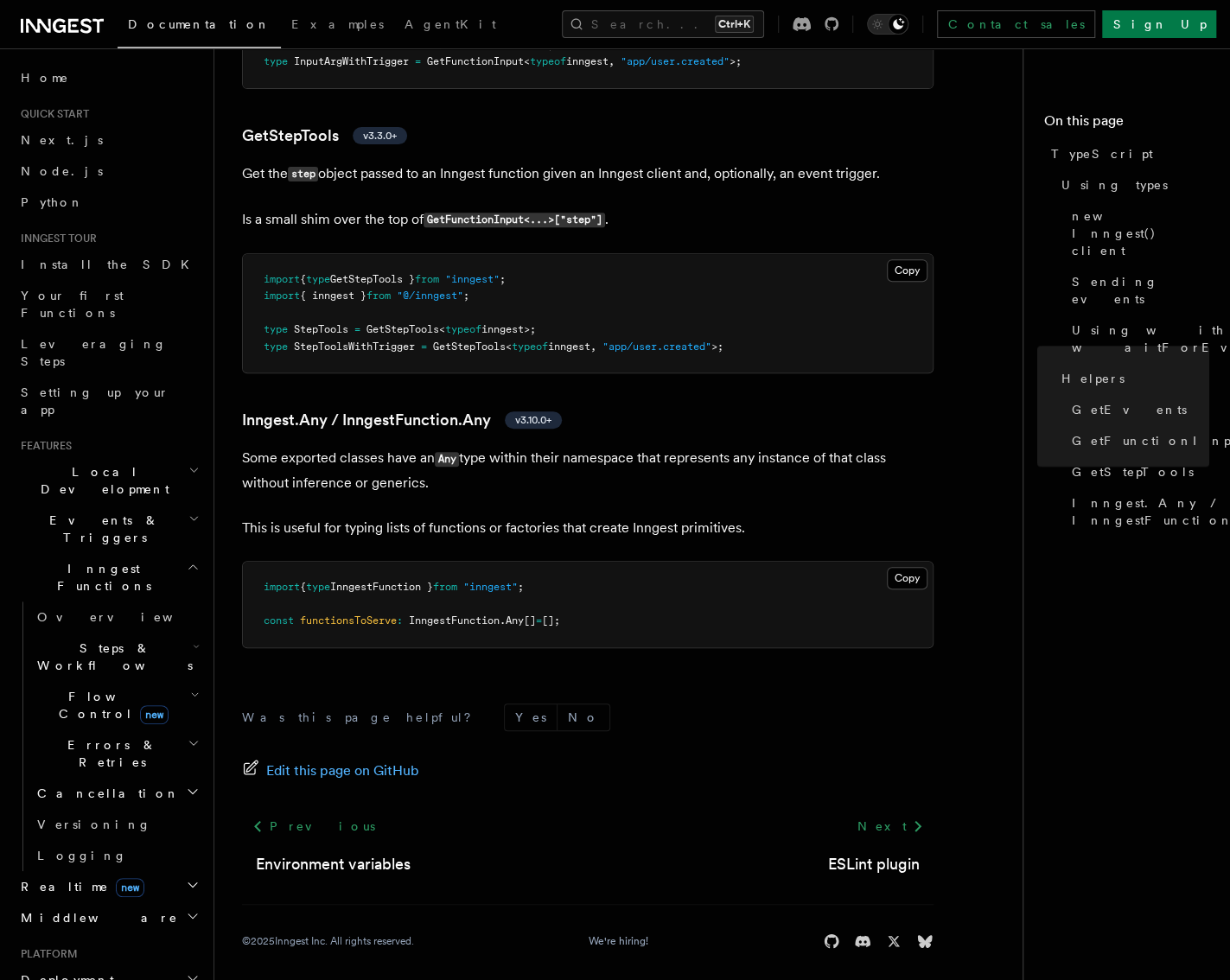
scroll to position [3956, 0]
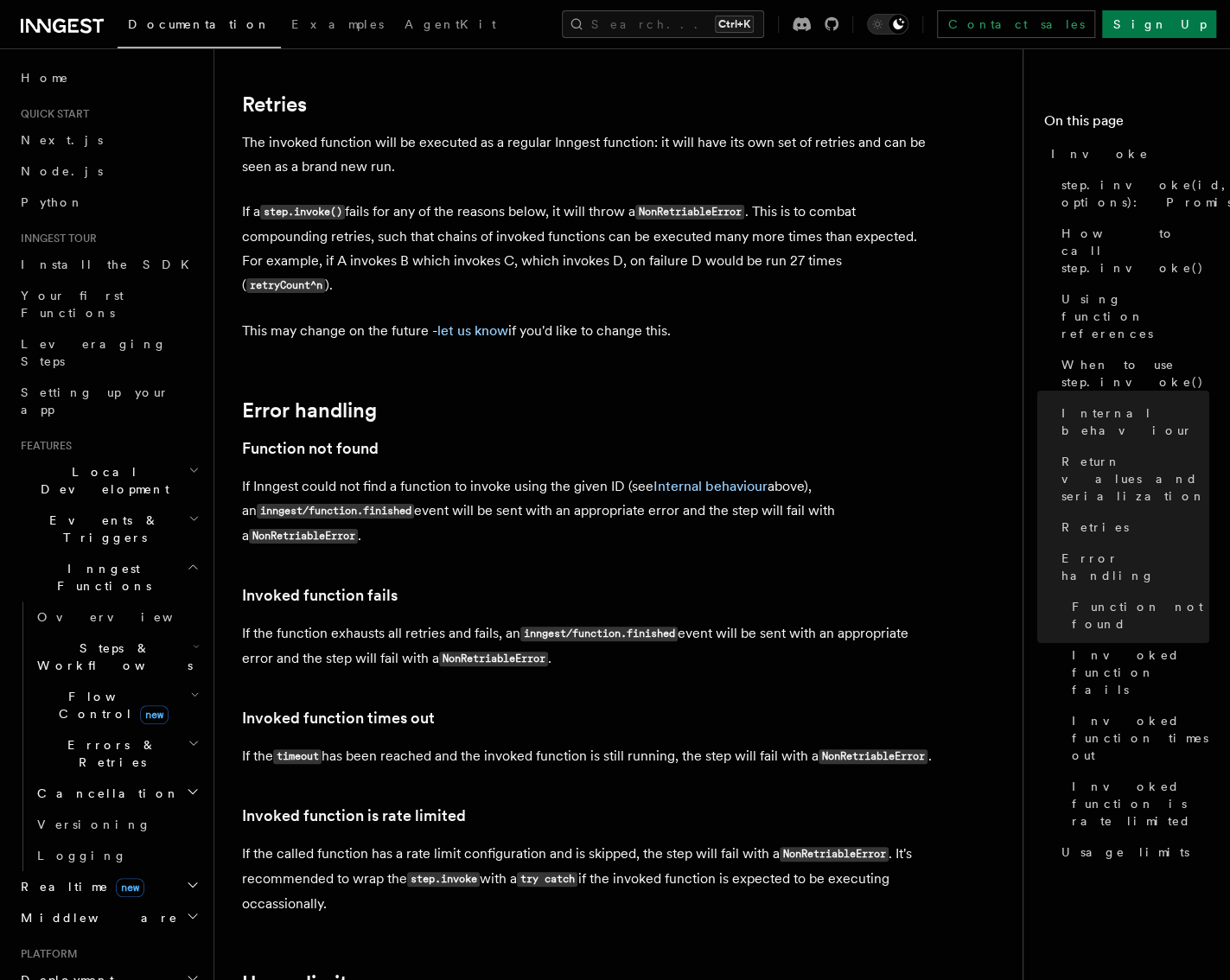
scroll to position [3683, 0]
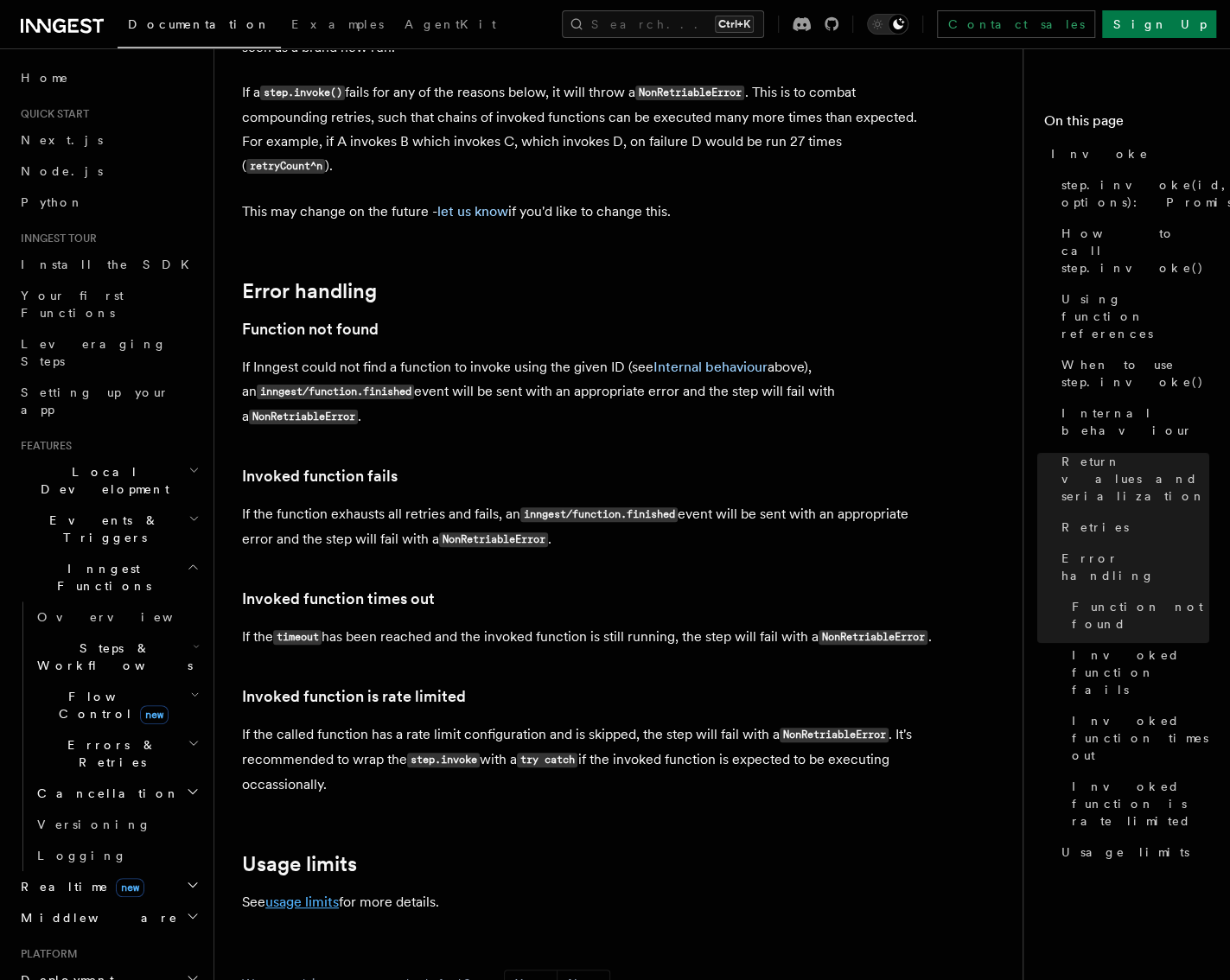
click at [299, 894] on link "usage limits" at bounding box center [303, 902] width 74 height 17
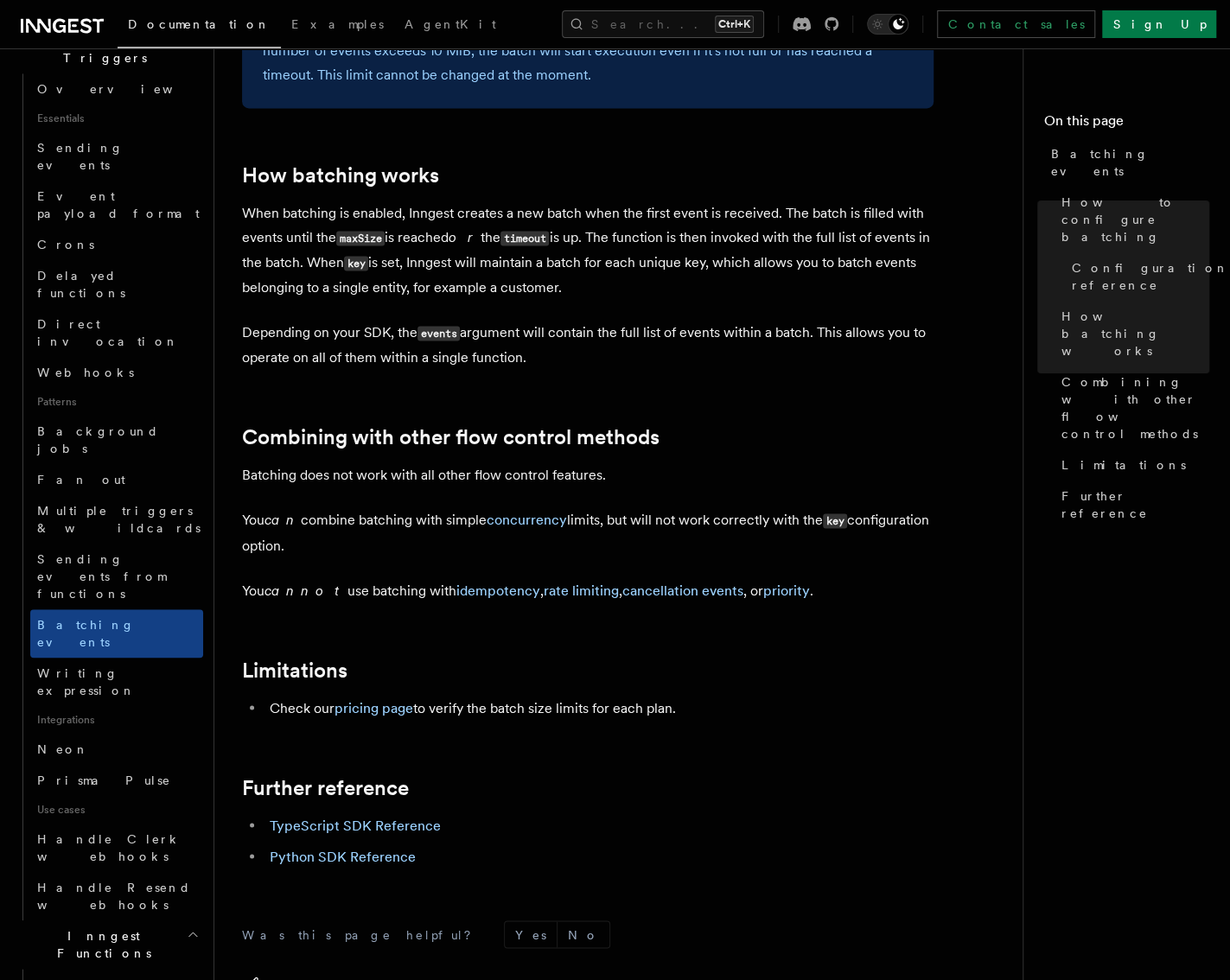
scroll to position [605, 0]
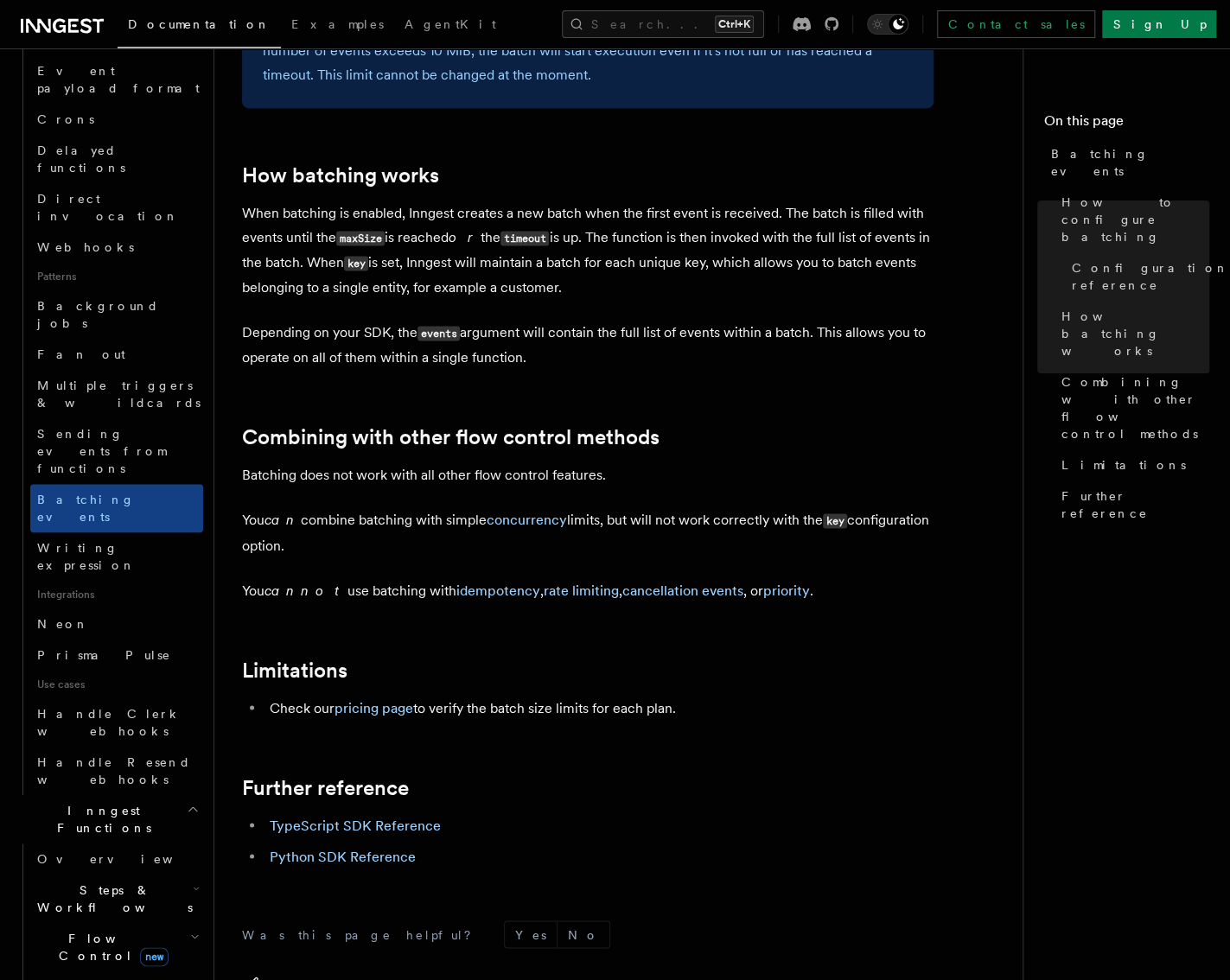
click at [190, 930] on icon "button" at bounding box center [195, 937] width 9 height 14
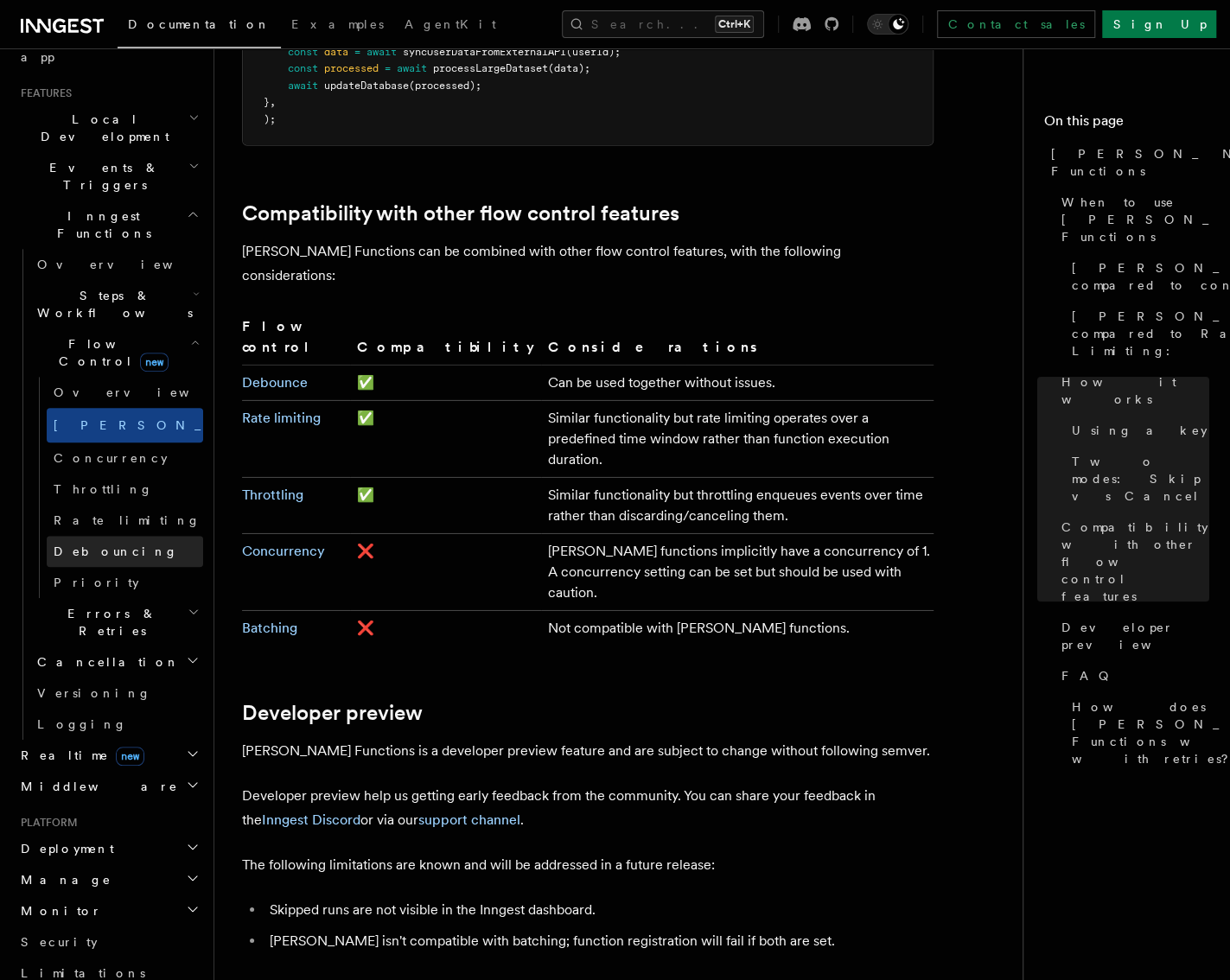
scroll to position [346, 0]
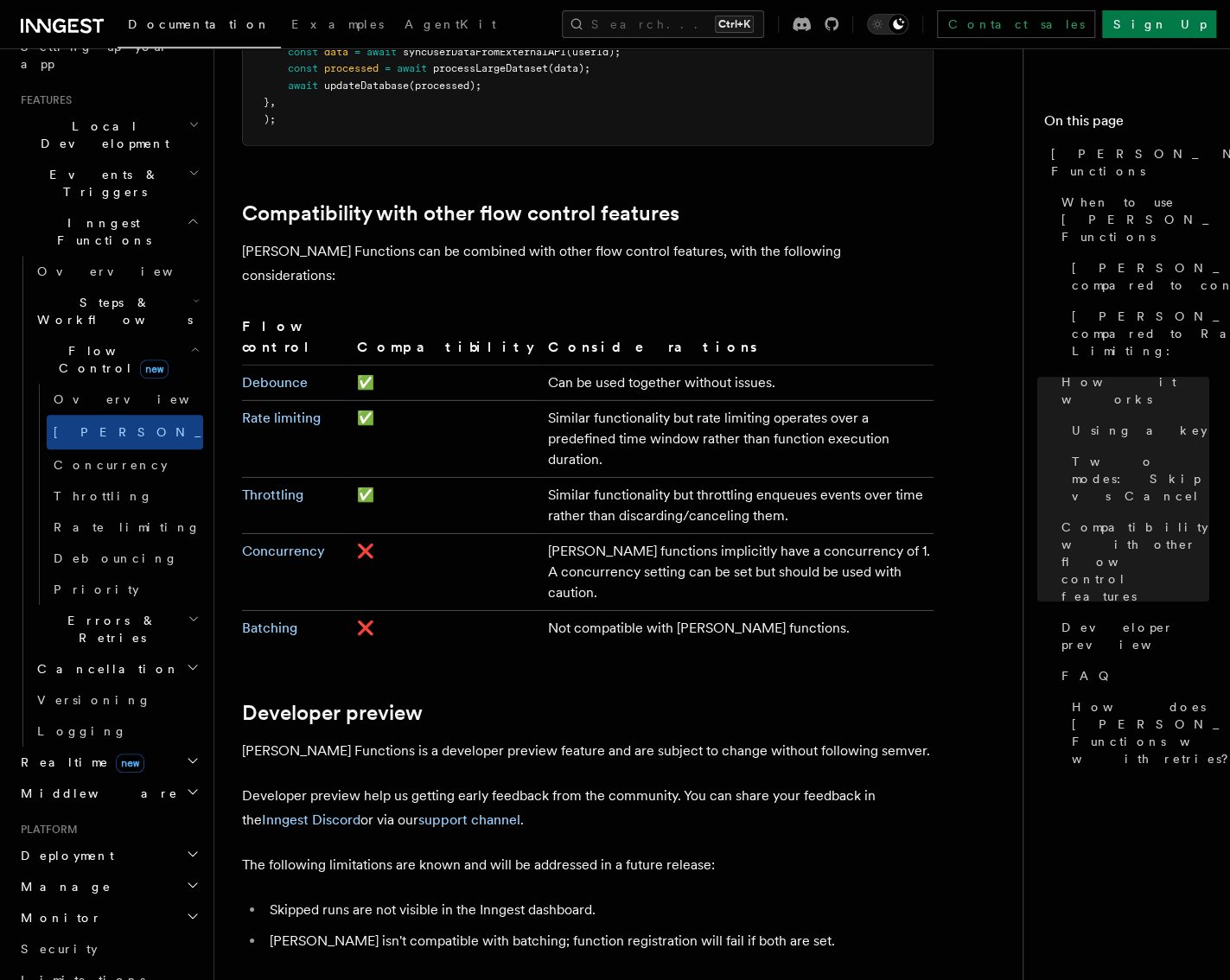
click at [185, 754] on icon "button" at bounding box center [192, 760] width 14 height 14
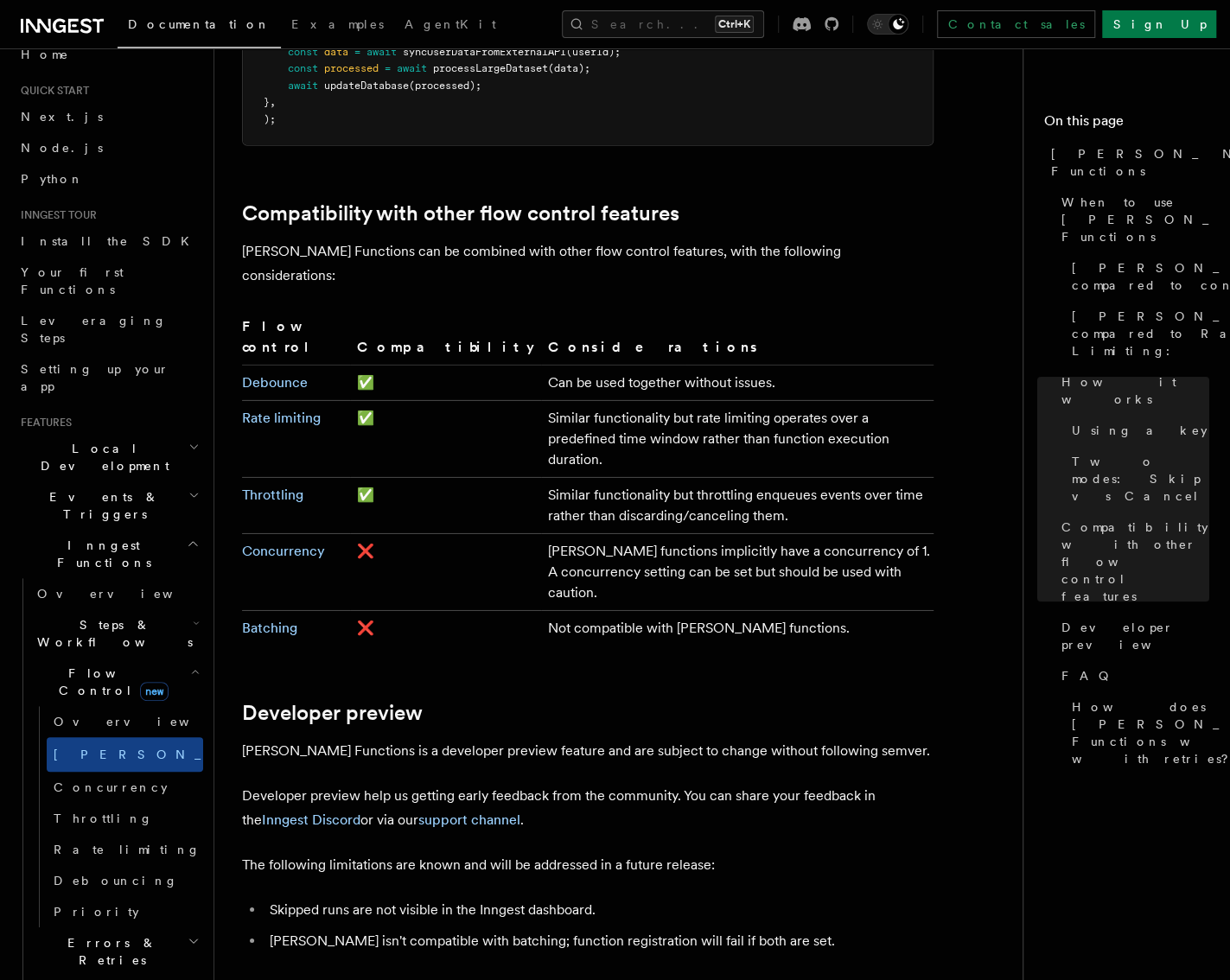
scroll to position [0, 0]
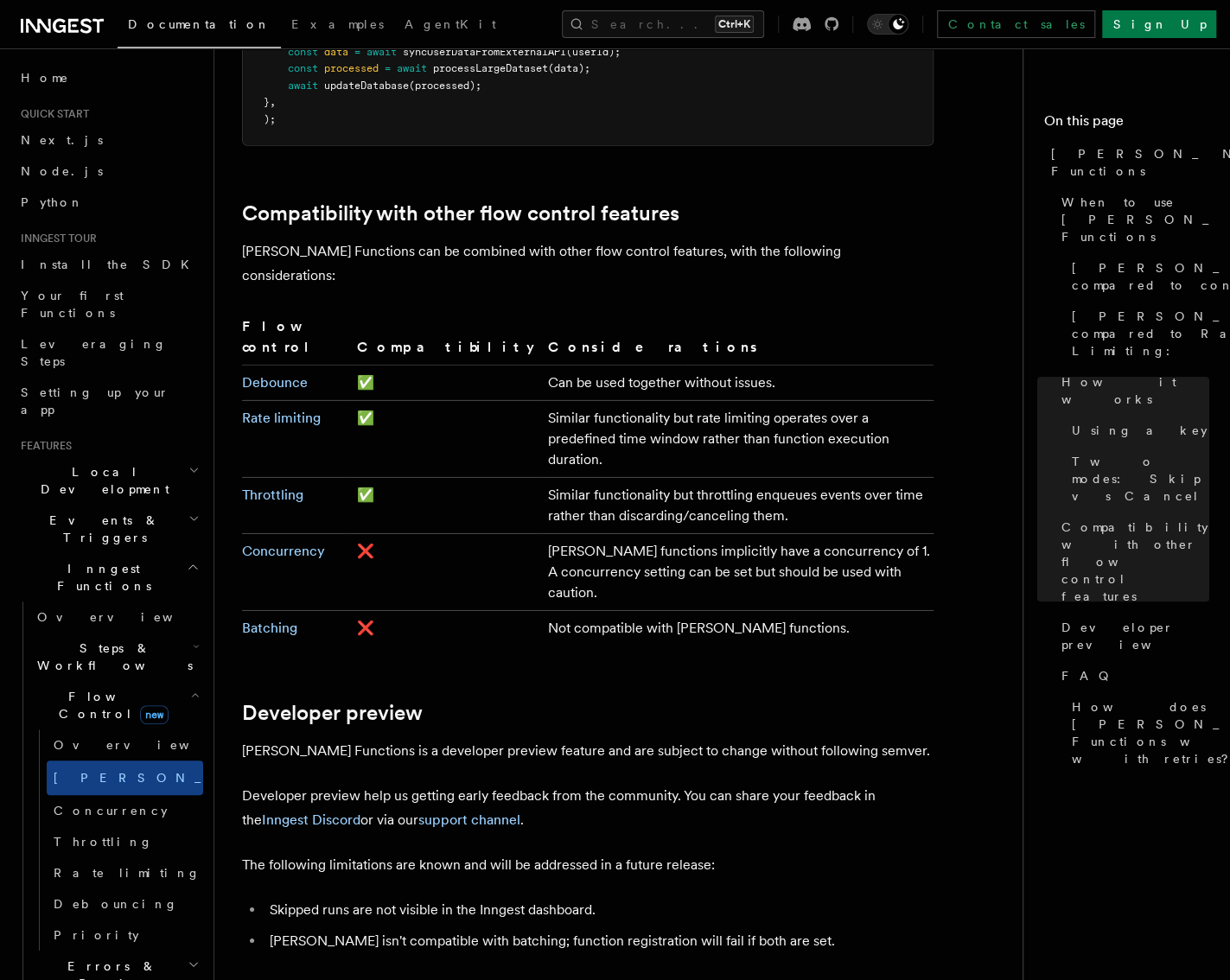
click at [186, 633] on h2 "Steps & Workflows" at bounding box center [116, 657] width 173 height 48
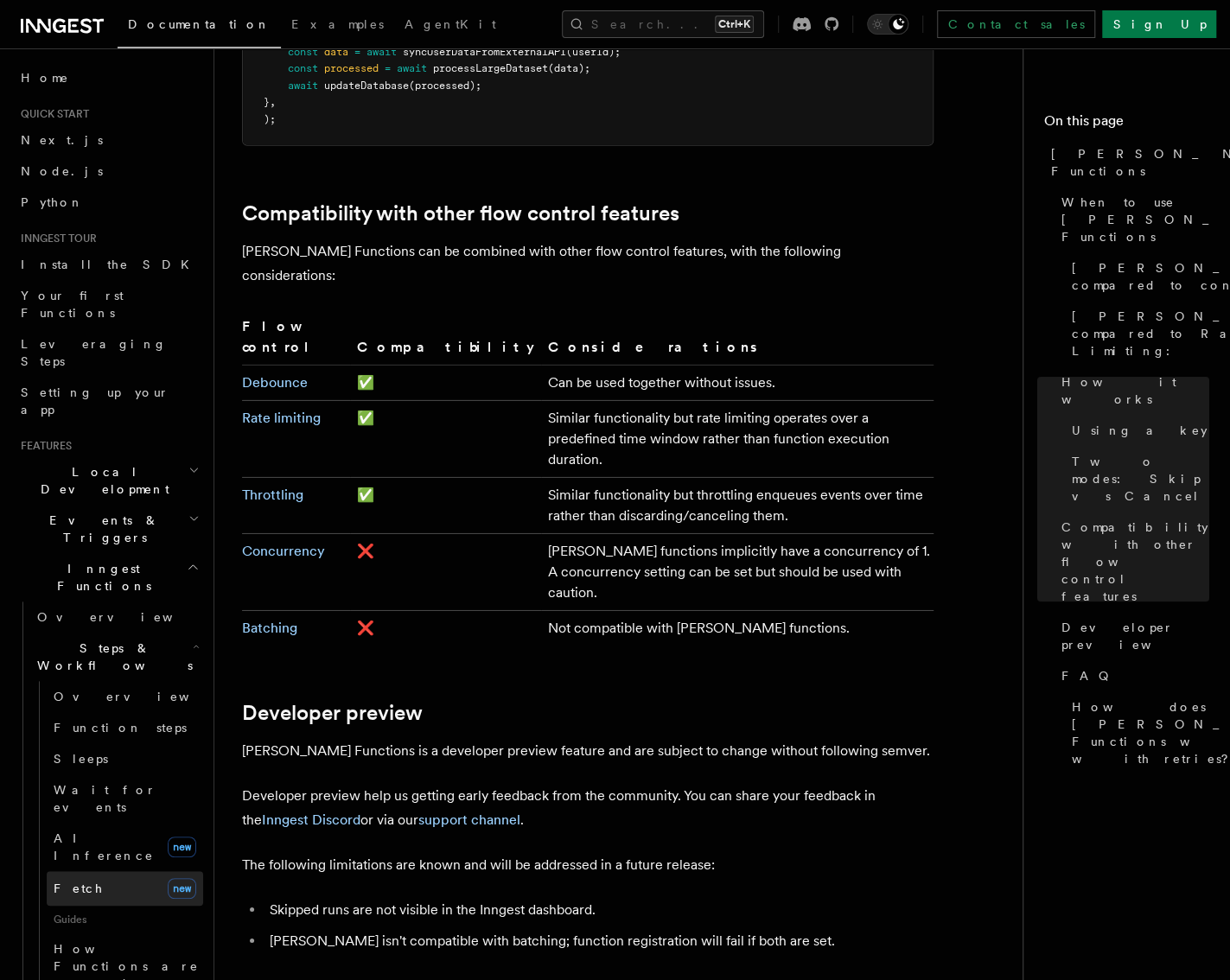
click at [110, 871] on link "Fetch new" at bounding box center [125, 888] width 157 height 34
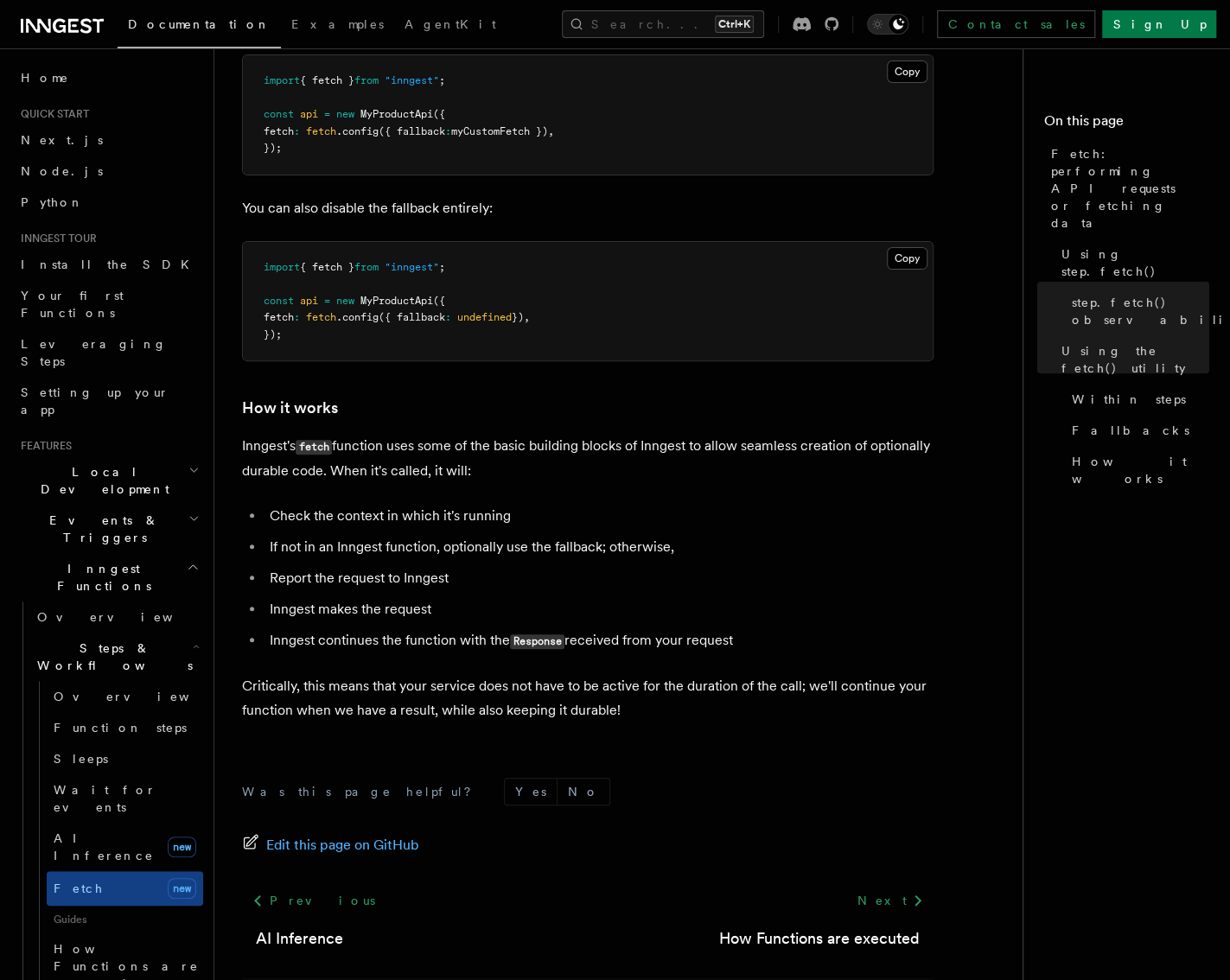
scroll to position [3863, 0]
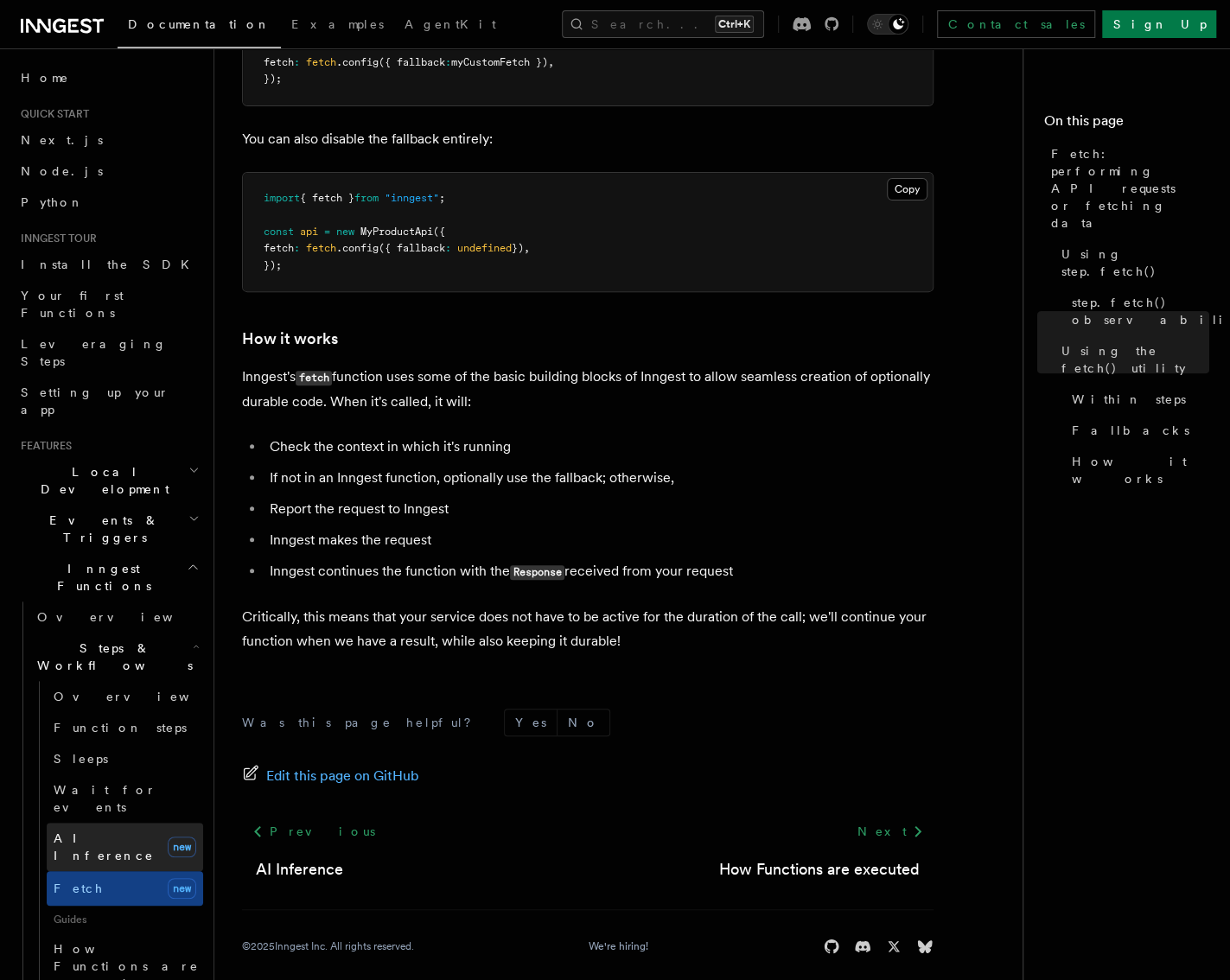
click at [79, 831] on span "AI Inference" at bounding box center [103, 847] width 101 height 31
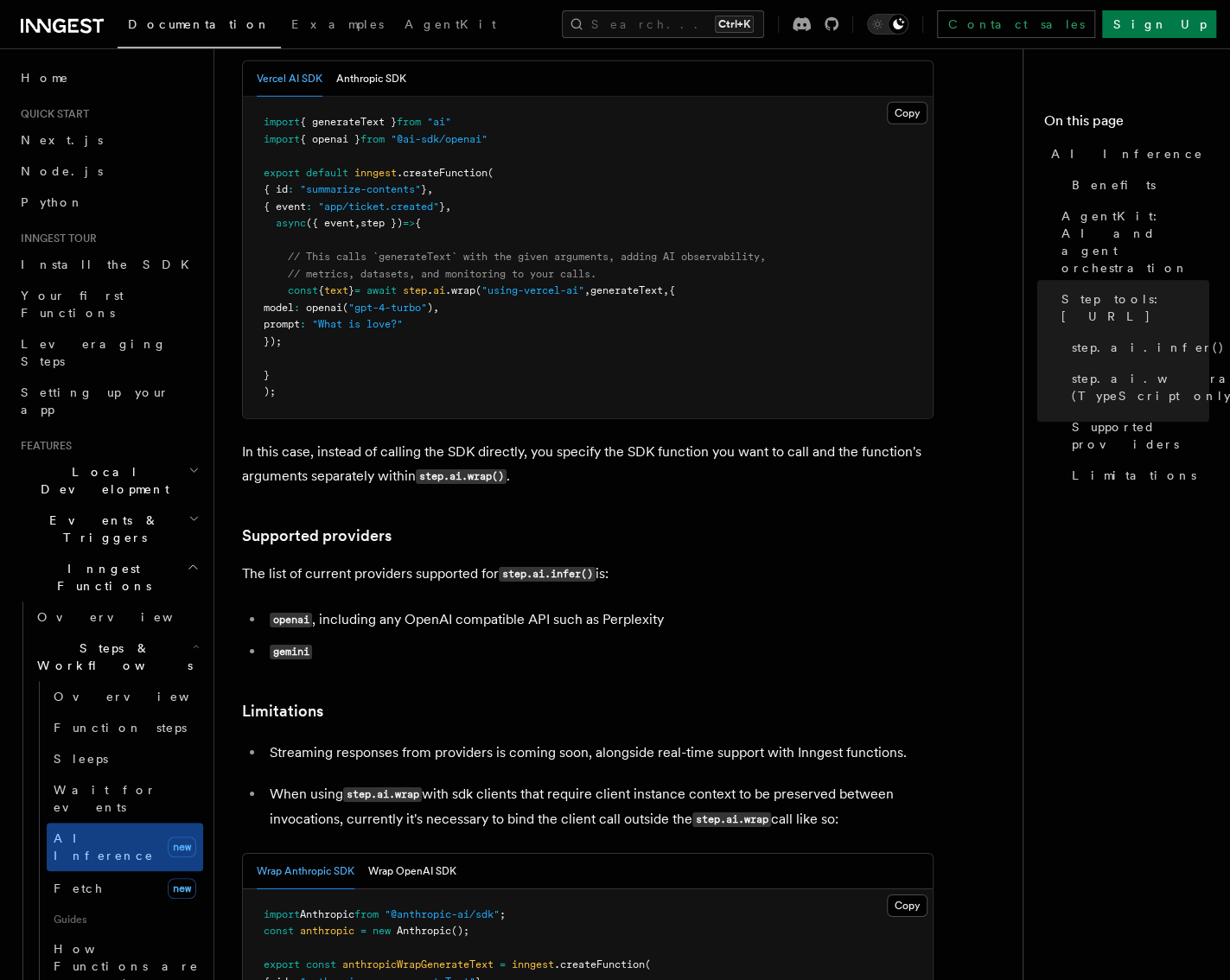
scroll to position [3026, 0]
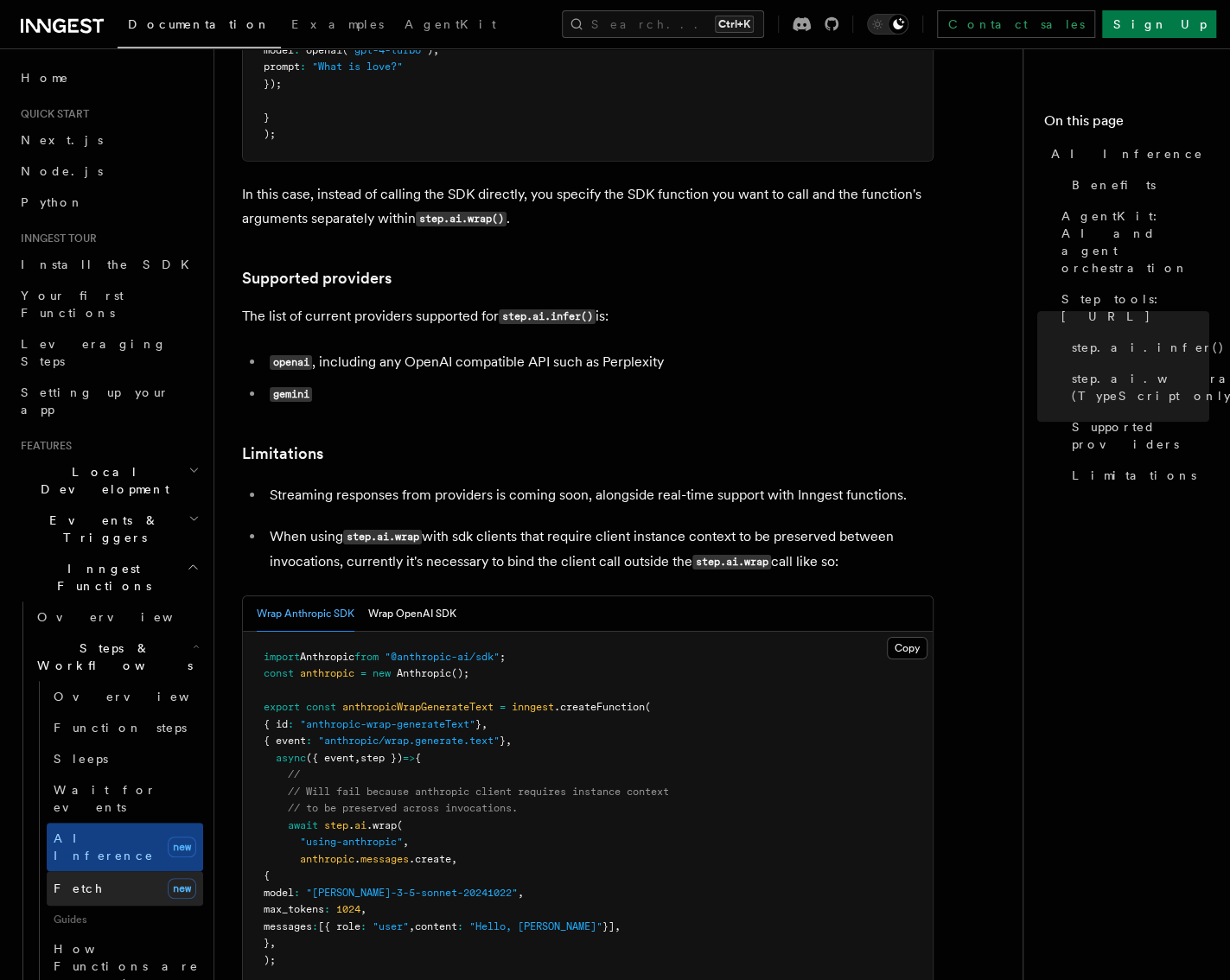
click at [102, 871] on link "Fetch new" at bounding box center [125, 888] width 157 height 34
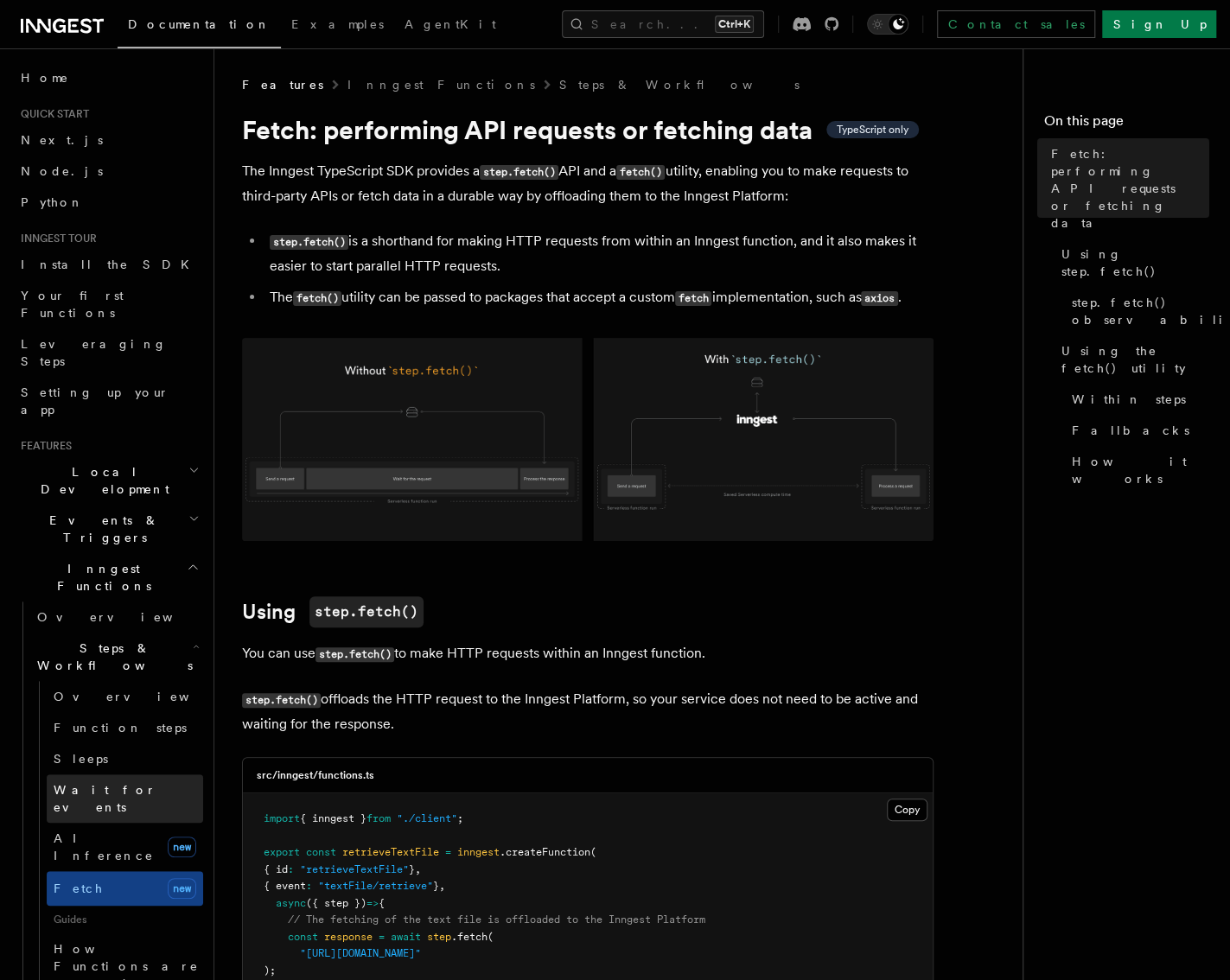
click at [122, 783] on span "Wait for events" at bounding box center [104, 799] width 102 height 31
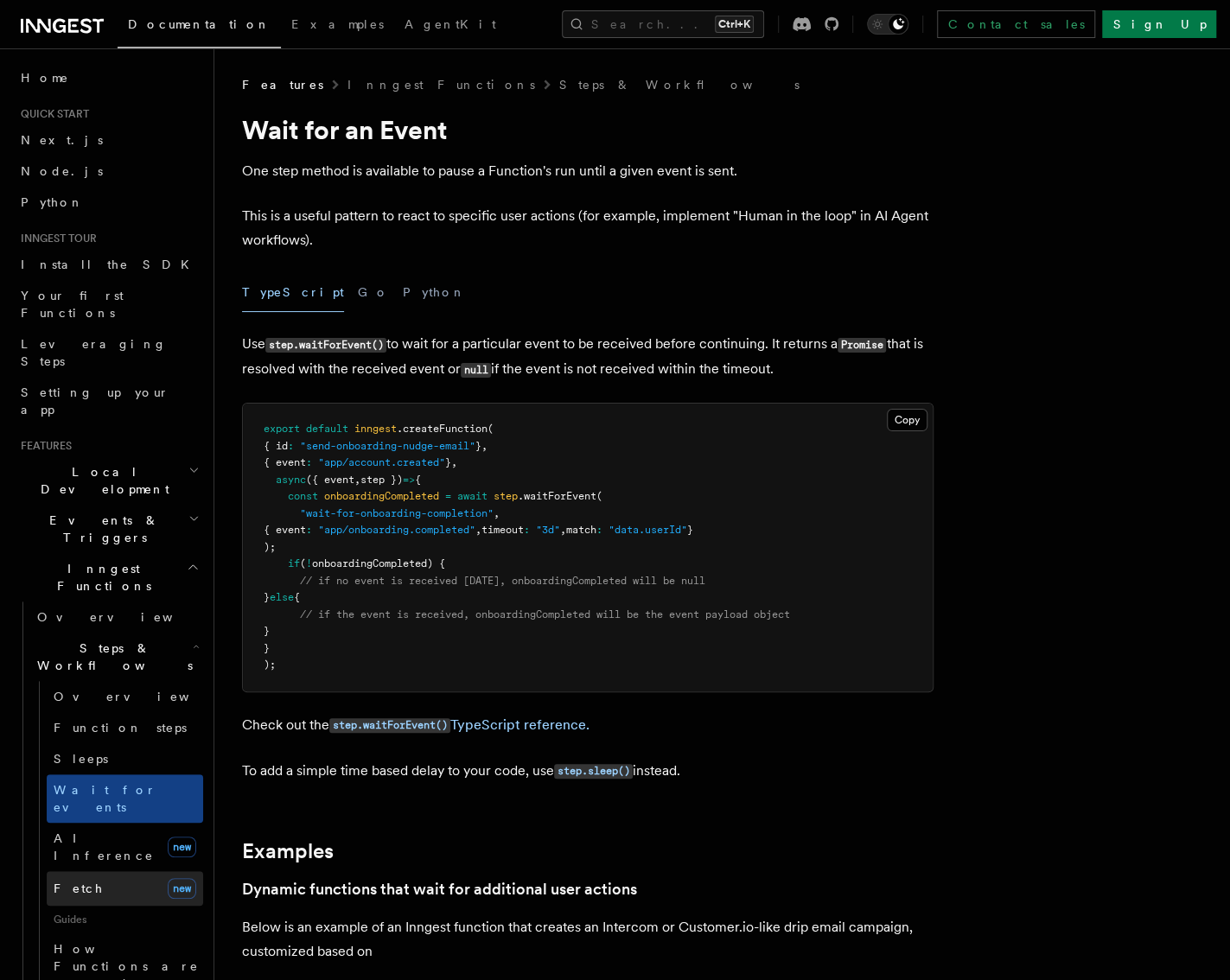
click at [103, 871] on link "Fetch new" at bounding box center [125, 888] width 157 height 34
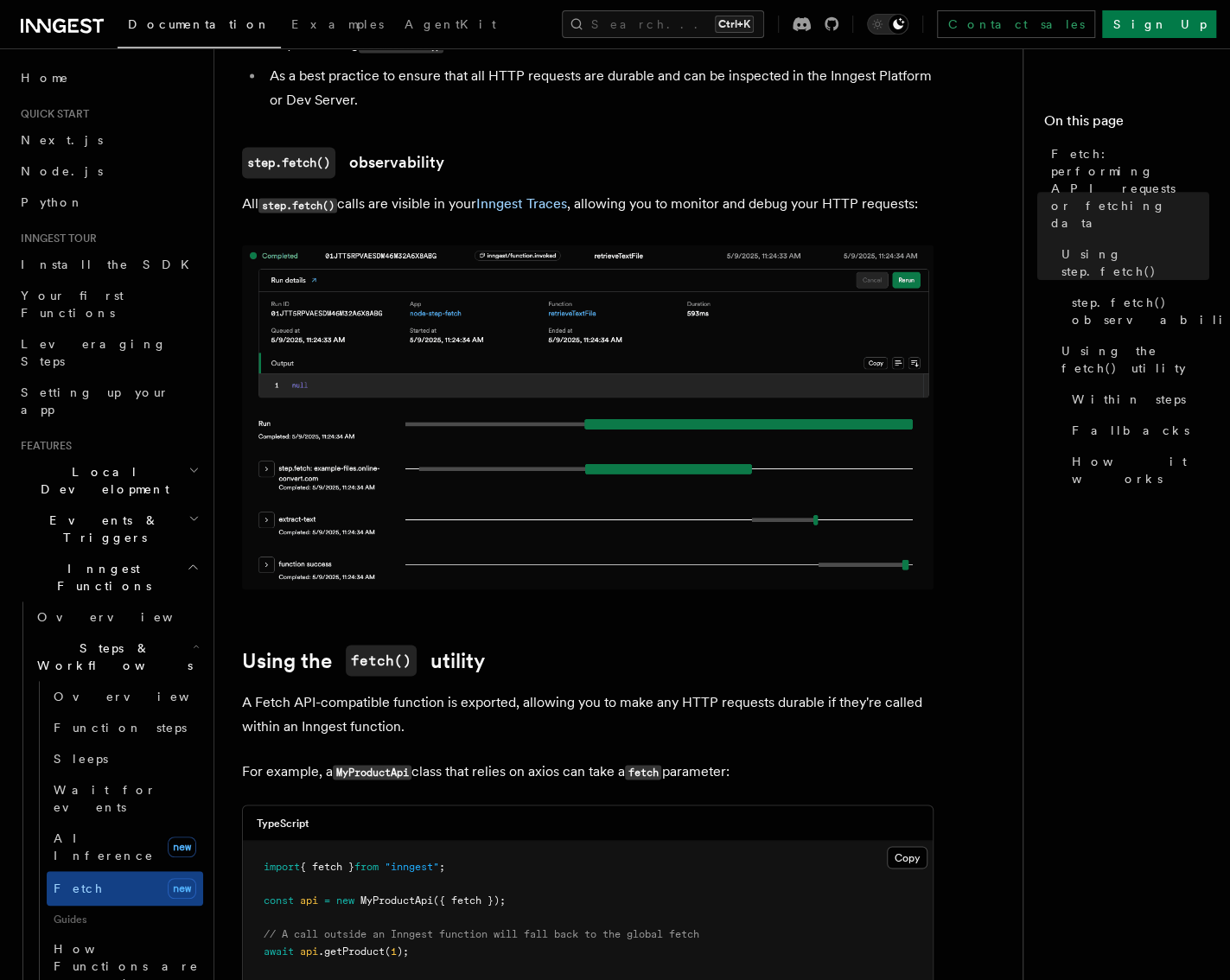
scroll to position [1383, 0]
